Goal: Task Accomplishment & Management: Manage account settings

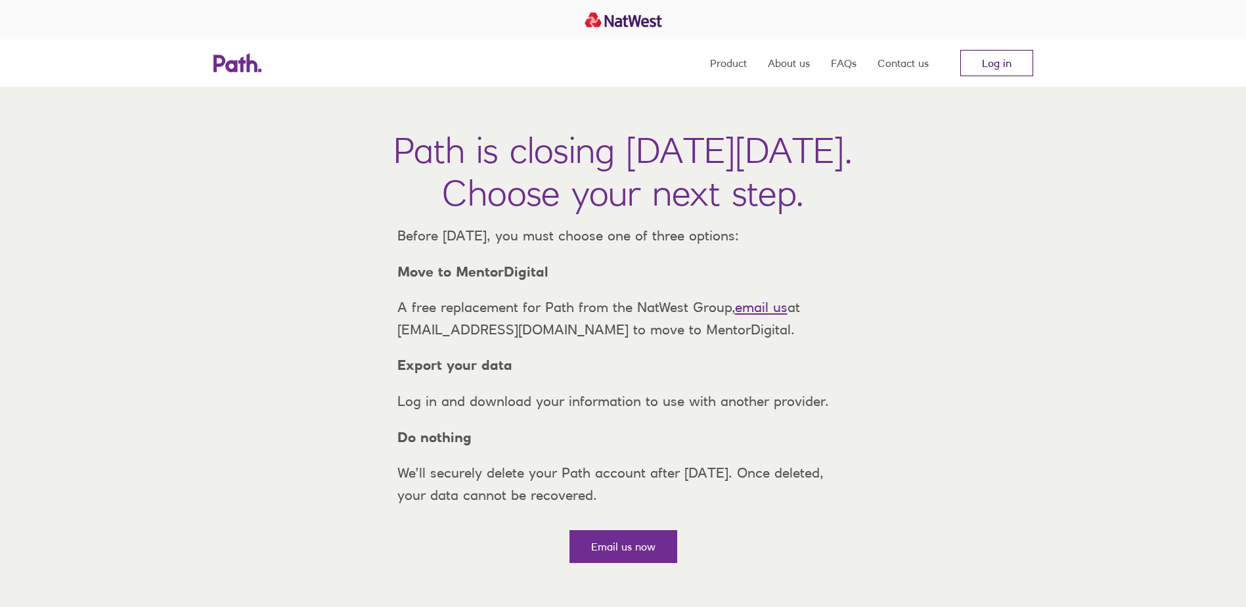
click at [969, 56] on link "Log in" at bounding box center [997, 63] width 73 height 26
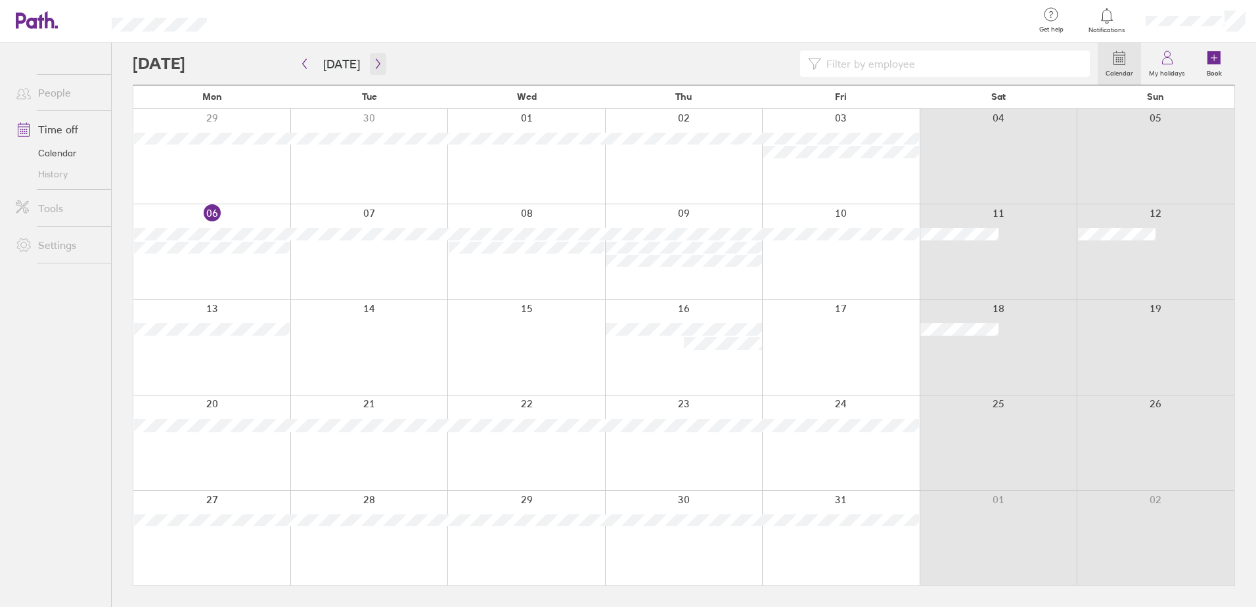
click at [376, 67] on icon "button" at bounding box center [378, 64] width 4 height 10
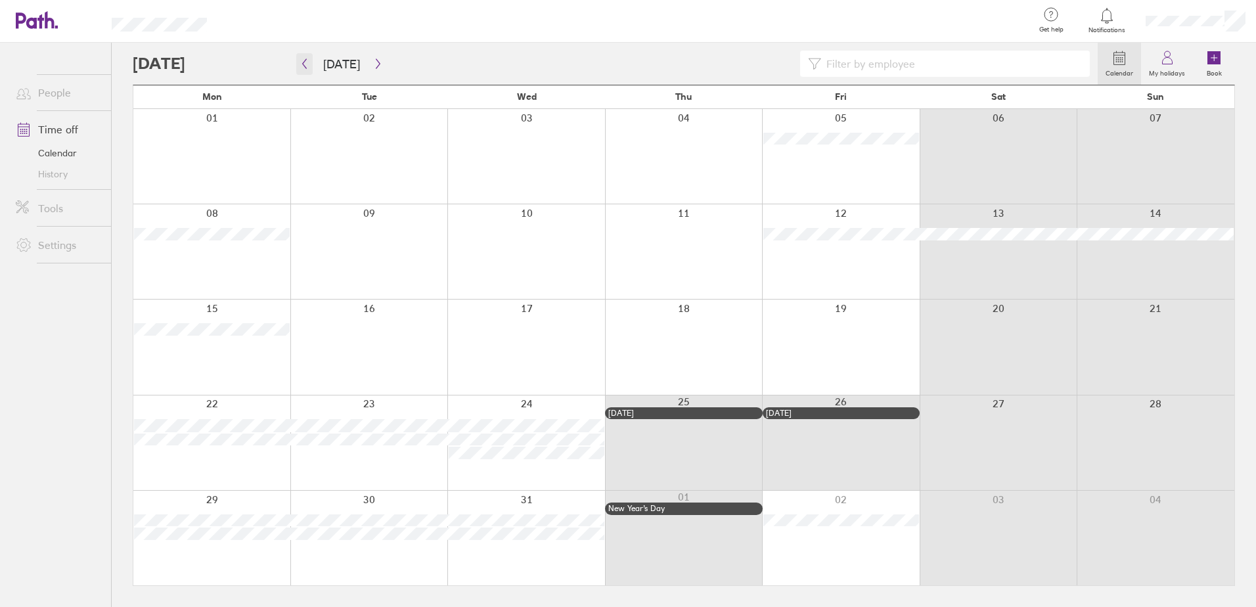
click at [308, 61] on icon "button" at bounding box center [305, 63] width 10 height 11
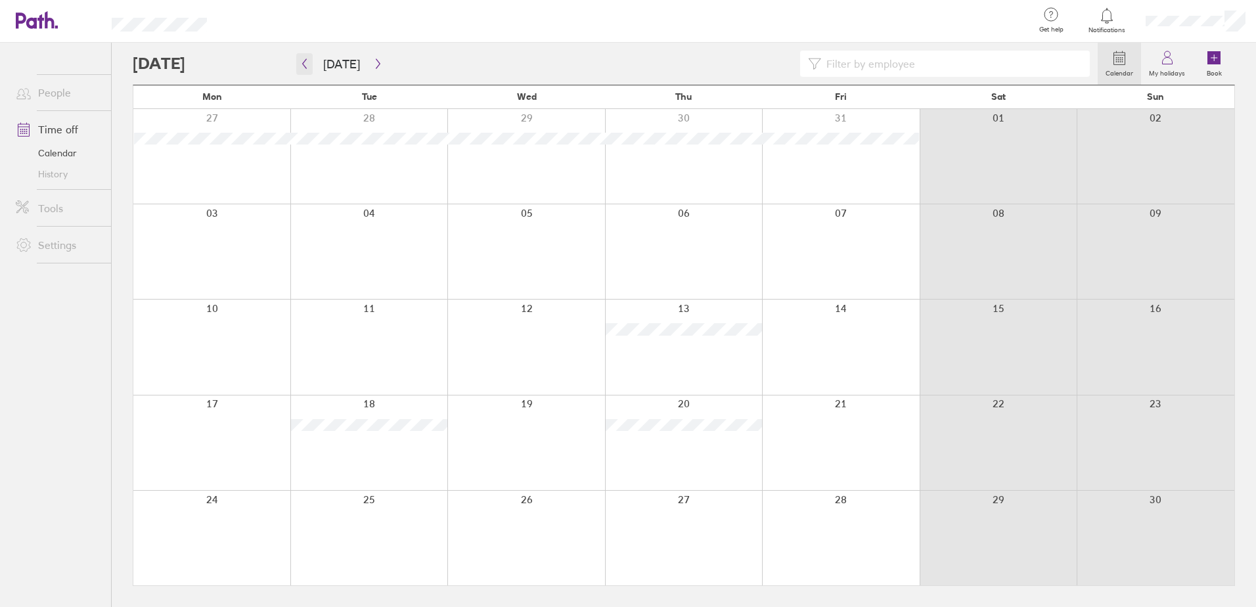
click at [296, 53] on button "button" at bounding box center [304, 64] width 16 height 22
click at [308, 61] on icon "button" at bounding box center [305, 63] width 10 height 11
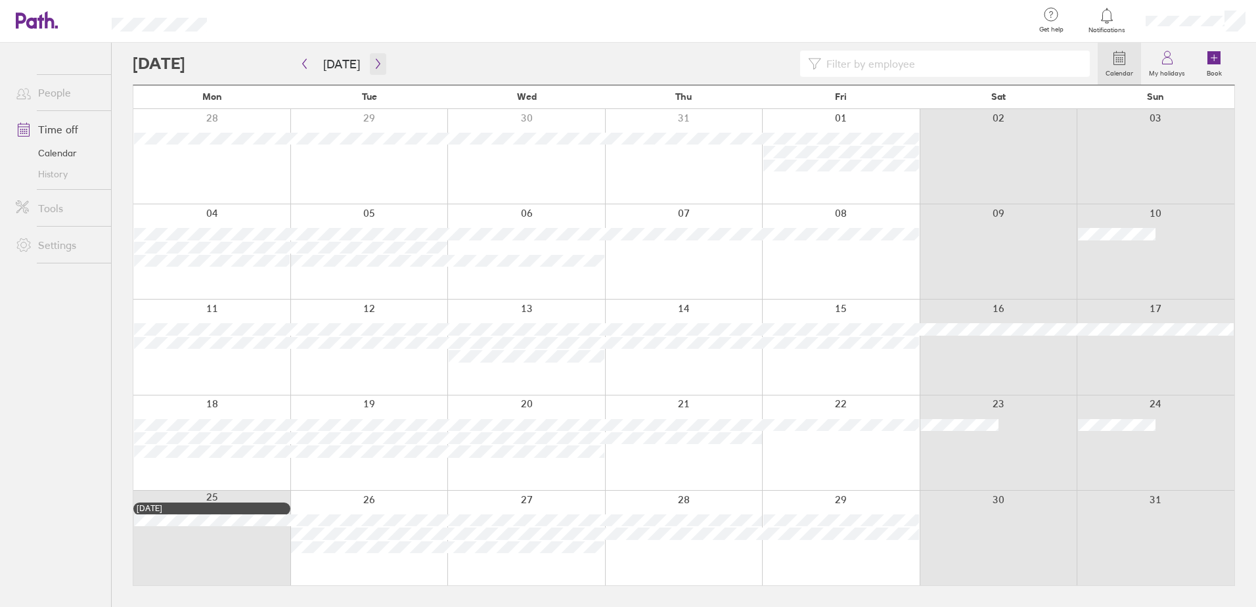
click at [374, 68] on icon "button" at bounding box center [378, 63] width 10 height 11
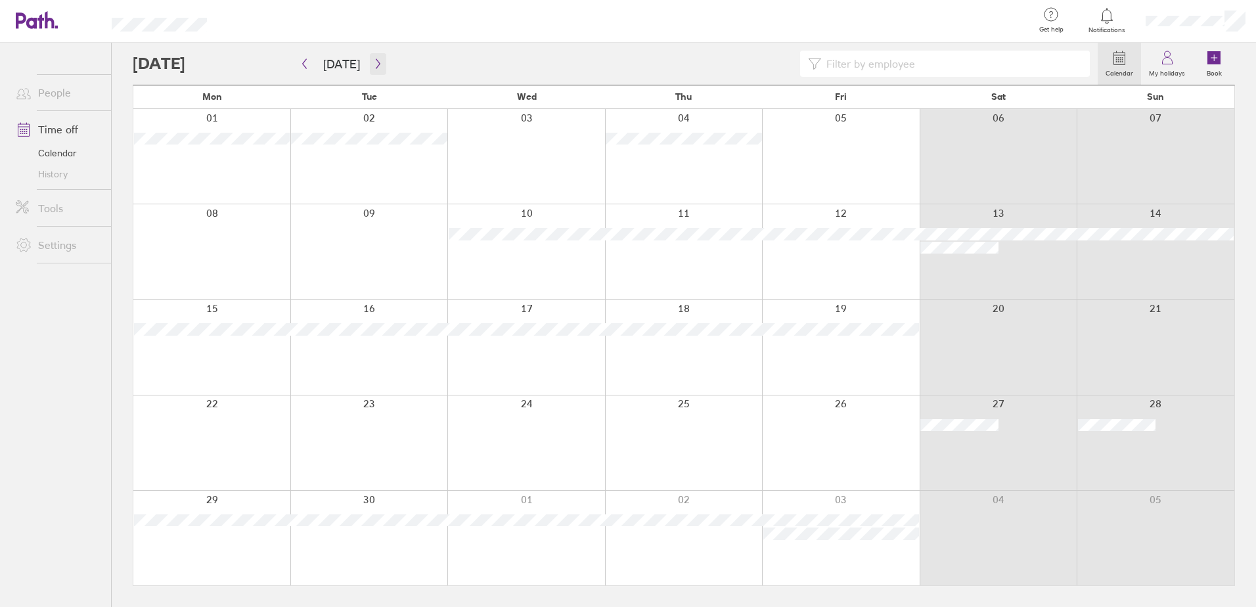
click at [374, 68] on icon "button" at bounding box center [378, 63] width 10 height 11
